Goal: Information Seeking & Learning: Understand process/instructions

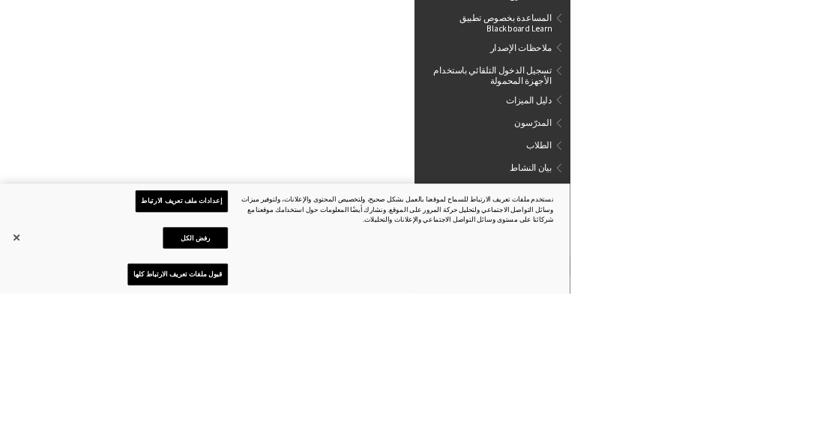
scroll to position [0, -2469]
click at [785, 202] on span "الطلاب" at bounding box center [777, 207] width 37 height 20
